Goal: Information Seeking & Learning: Learn about a topic

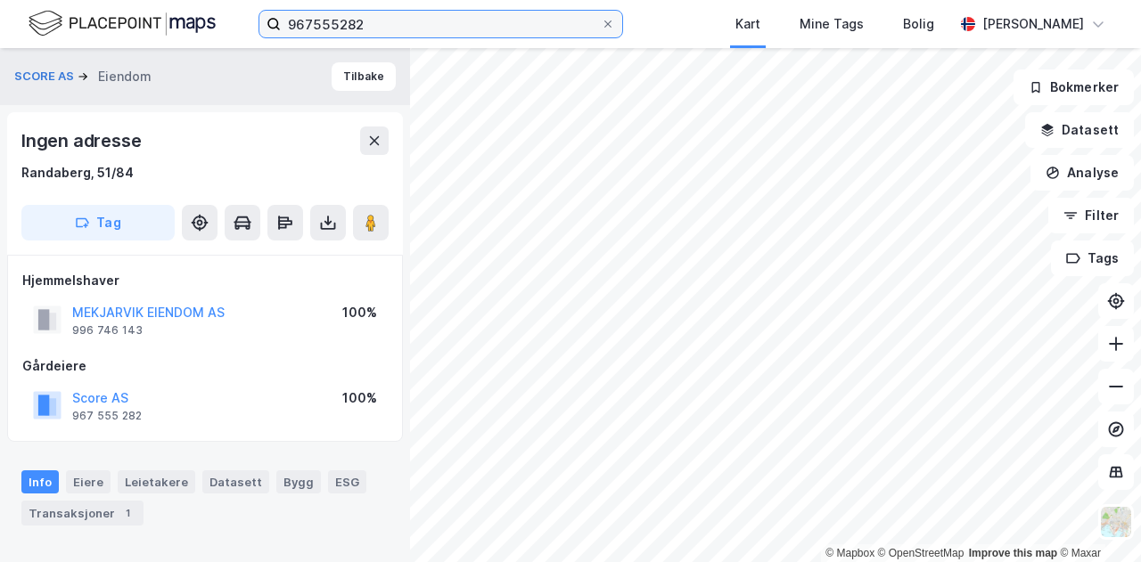
click at [396, 23] on input "967555282" at bounding box center [441, 24] width 320 height 27
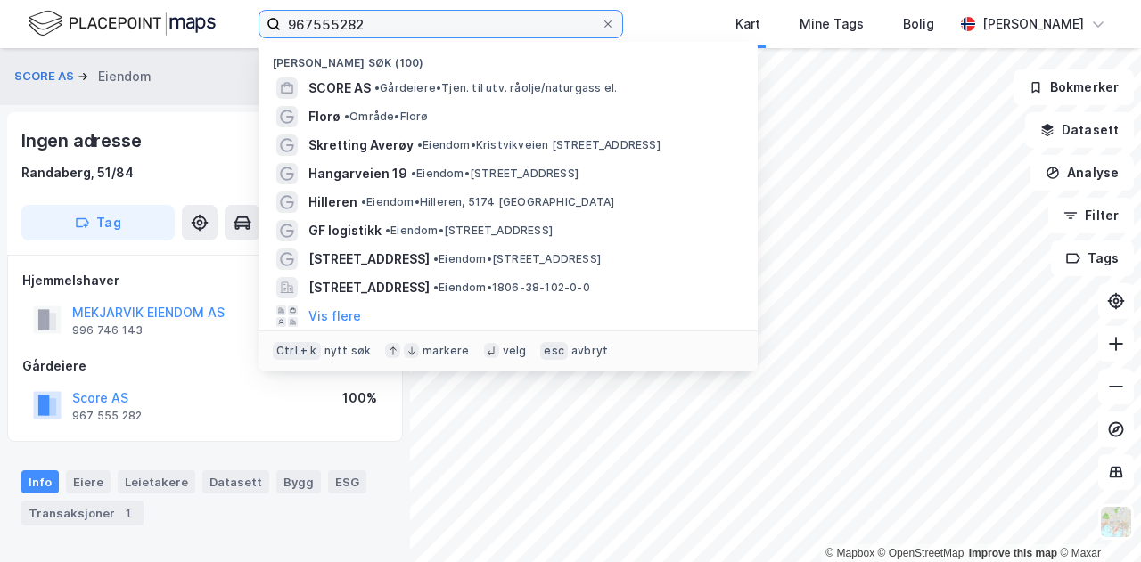
click at [396, 23] on input "967555282" at bounding box center [441, 24] width 320 height 27
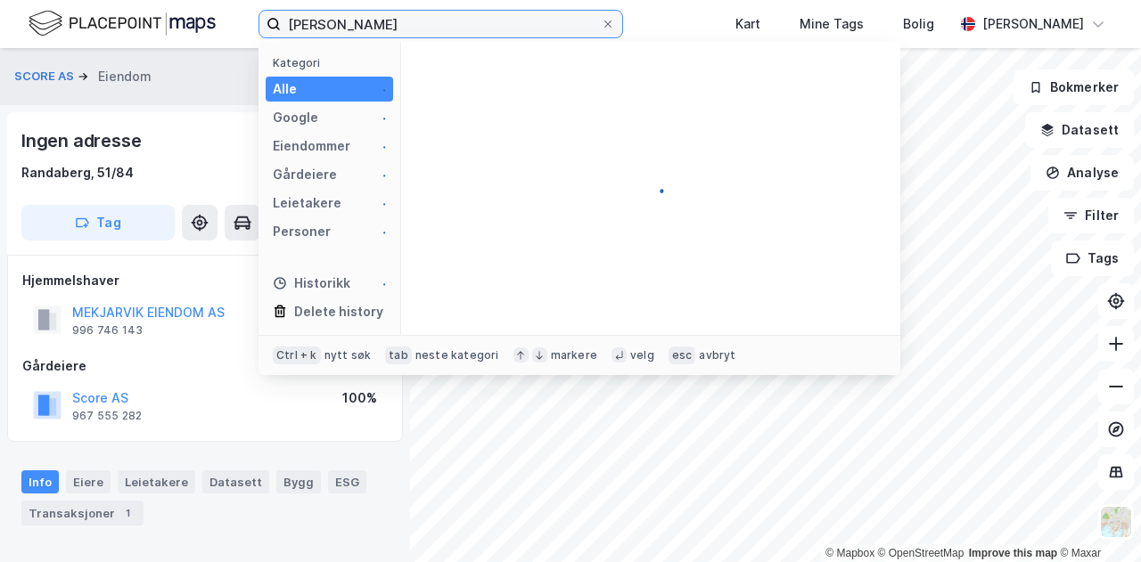
type input "[PERSON_NAME]"
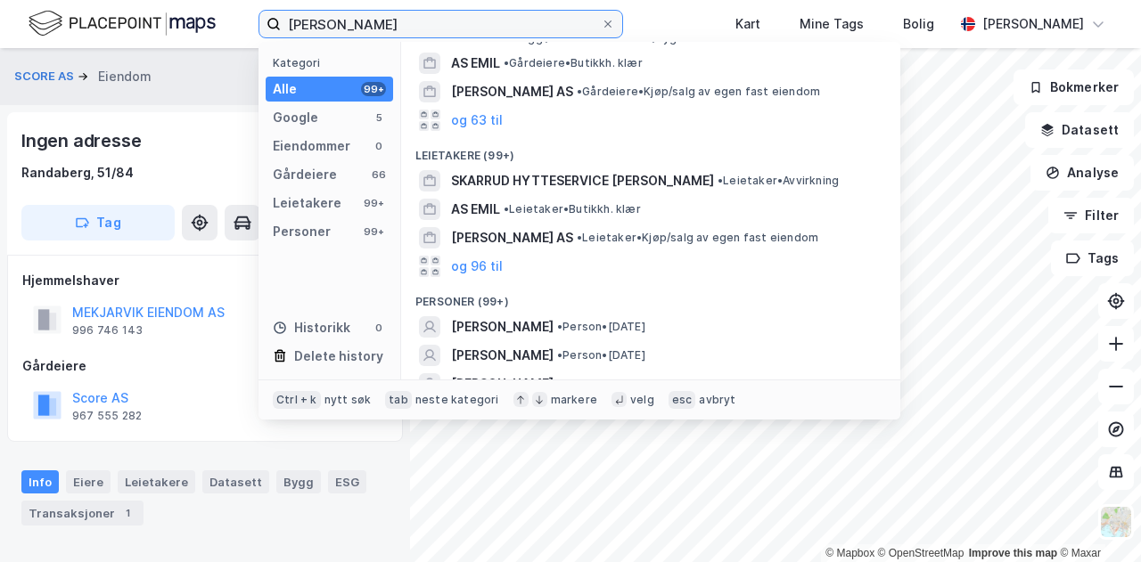
scroll to position [231, 0]
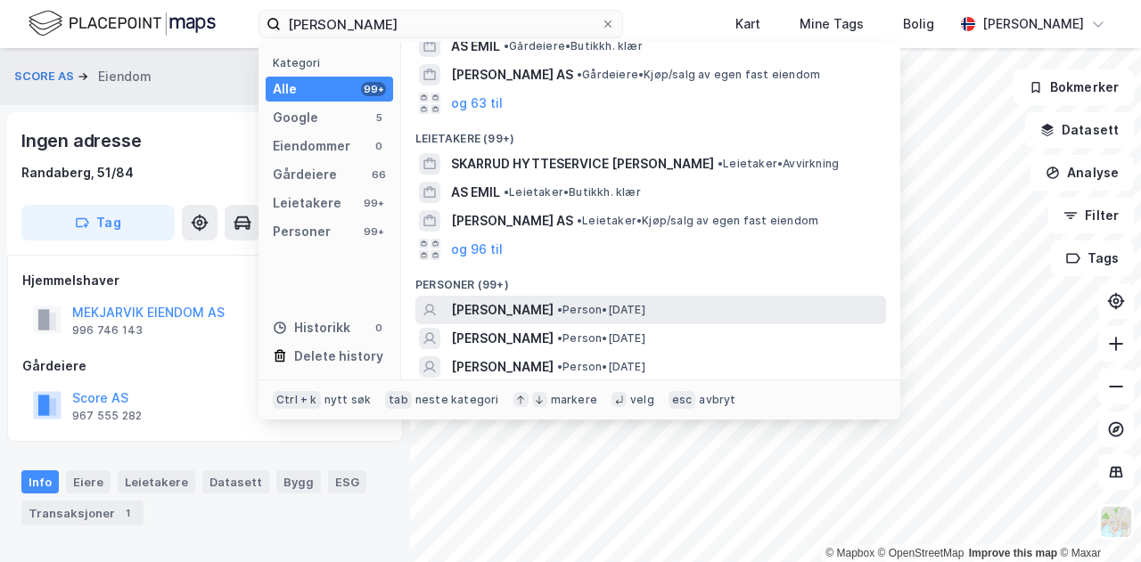
click at [522, 313] on span "[PERSON_NAME]" at bounding box center [502, 309] width 102 height 21
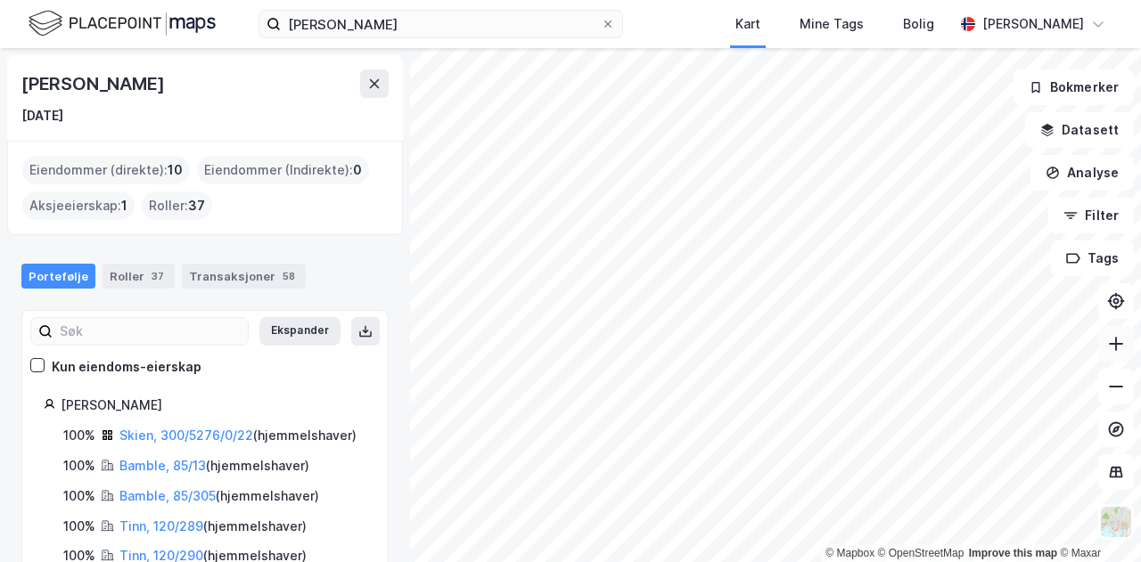
click at [1110, 342] on icon at bounding box center [1116, 344] width 18 height 18
click at [1123, 337] on icon at bounding box center [1116, 344] width 18 height 18
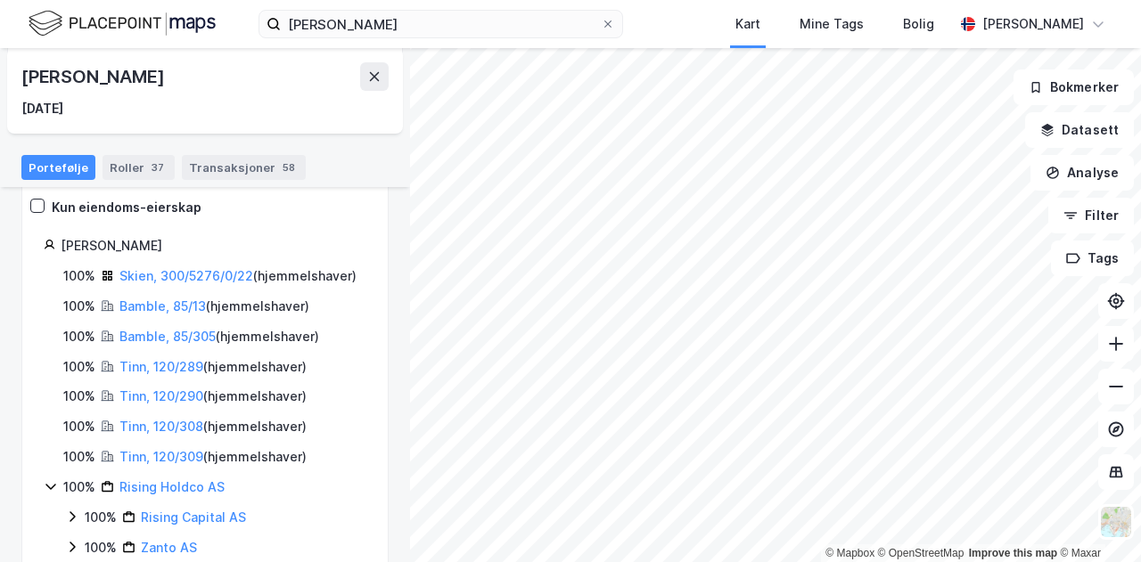
scroll to position [155, 0]
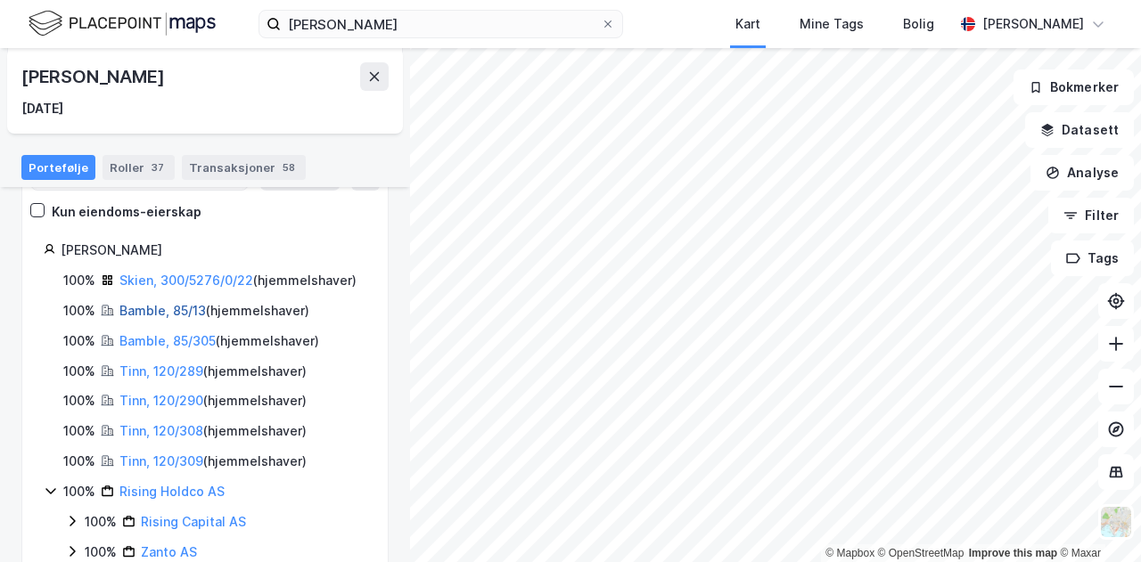
click at [141, 318] on link "Bamble, 85/13" at bounding box center [162, 310] width 86 height 15
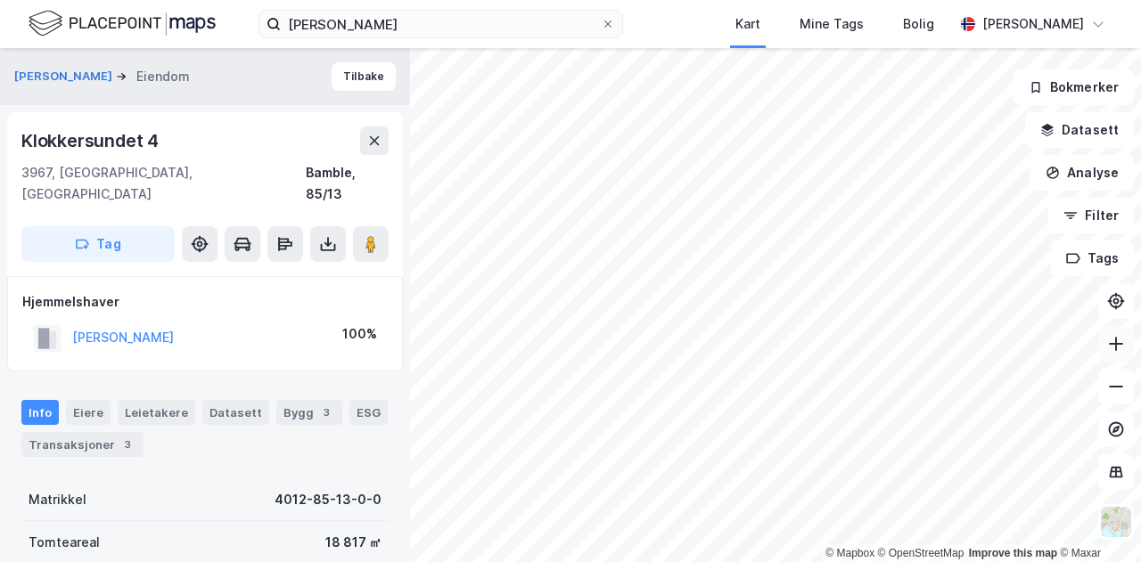
drag, startPoint x: 1124, startPoint y: 355, endPoint x: 1118, endPoint y: 346, distance: 10.4
click at [1122, 354] on button at bounding box center [1116, 344] width 36 height 36
click at [1110, 329] on button at bounding box center [1116, 344] width 36 height 36
